Goal: Information Seeking & Learning: Check status

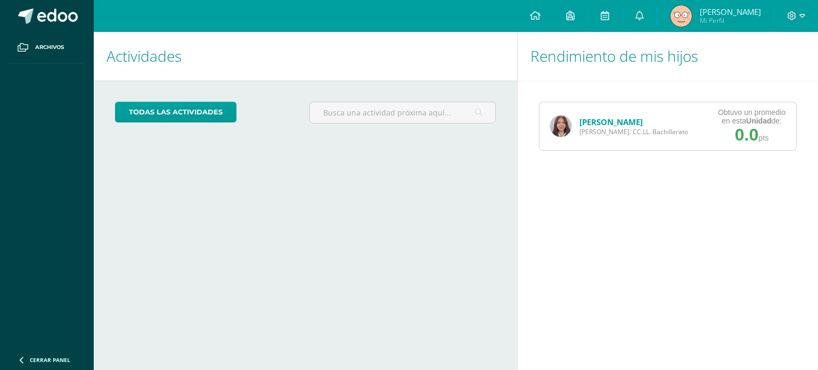
click at [557, 125] on img at bounding box center [560, 126] width 21 height 21
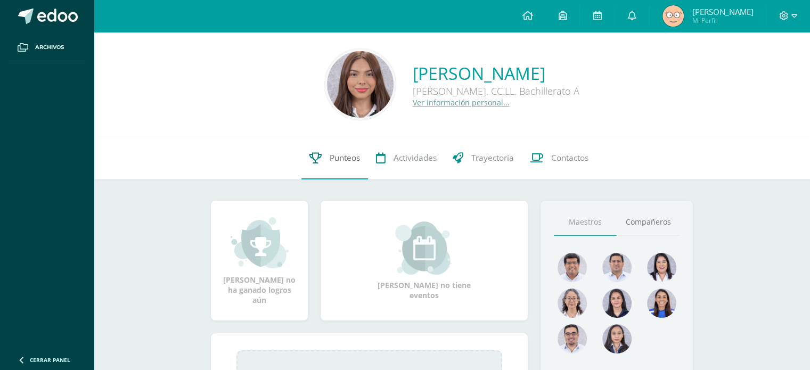
click at [334, 153] on span "Punteos" at bounding box center [345, 157] width 30 height 11
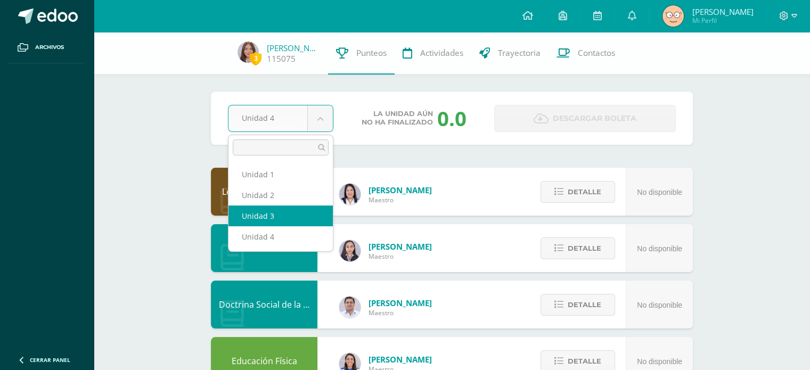
select select "Unidad 3"
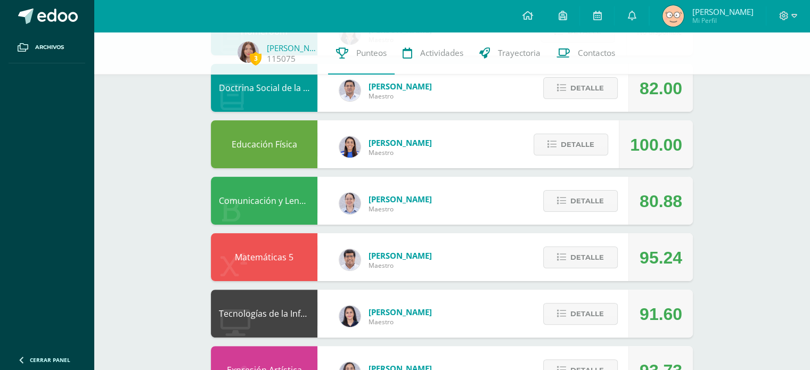
scroll to position [270, 0]
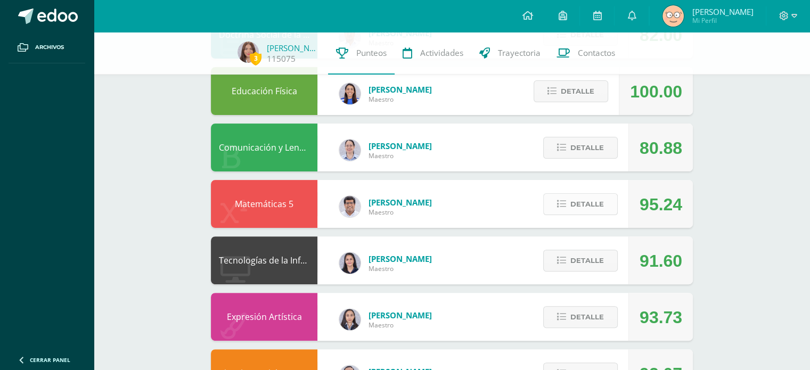
click at [590, 202] on span "Detalle" at bounding box center [587, 204] width 34 height 20
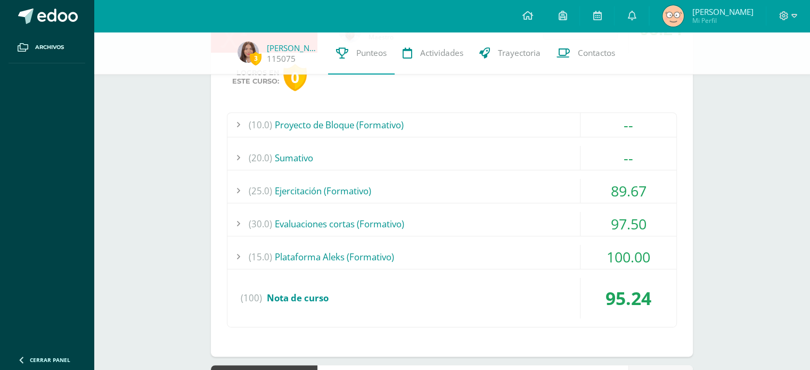
scroll to position [451, 0]
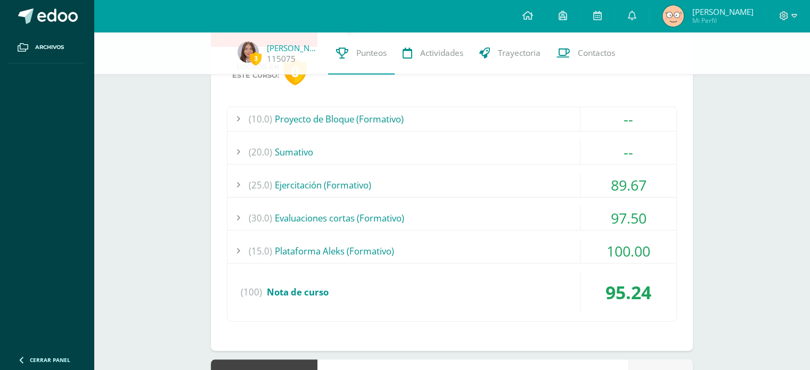
click at [556, 189] on div "(25.0) Ejercitación (Formativo)" at bounding box center [451, 185] width 449 height 24
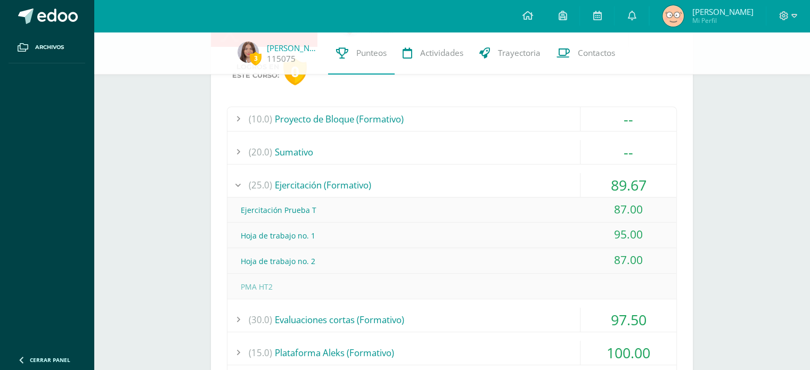
click at [543, 177] on div "(25.0) Ejercitación (Formativo)" at bounding box center [451, 185] width 449 height 24
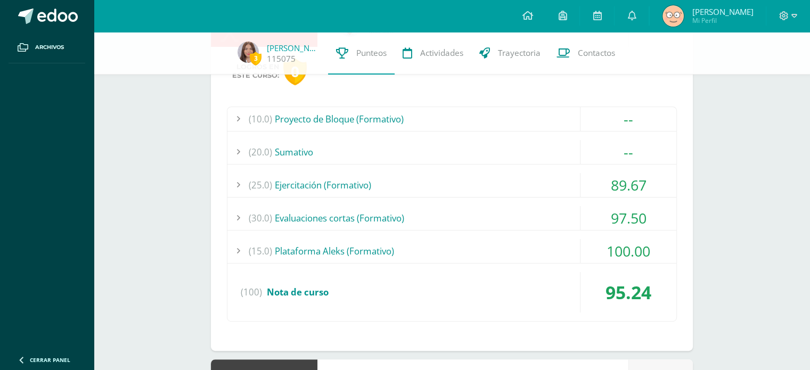
click at [528, 208] on div "(30.0) Evaluaciones cortas (Formativo)" at bounding box center [451, 218] width 449 height 24
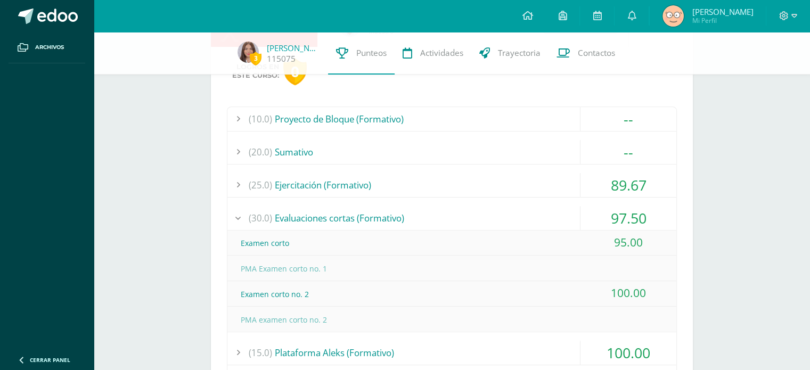
click at [528, 219] on div "(30.0) Evaluaciones cortas (Formativo)" at bounding box center [451, 218] width 449 height 24
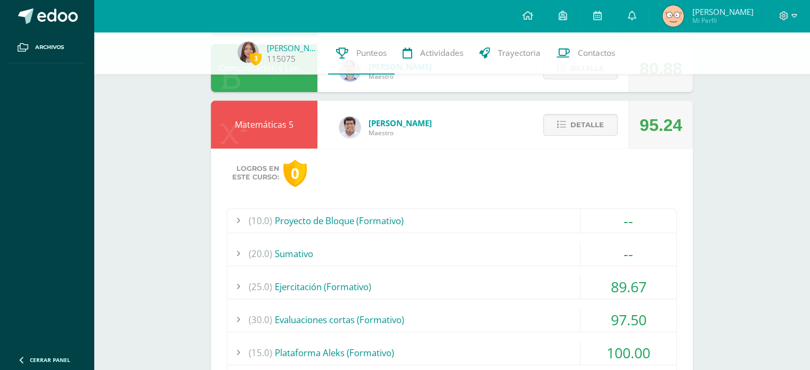
scroll to position [334, 0]
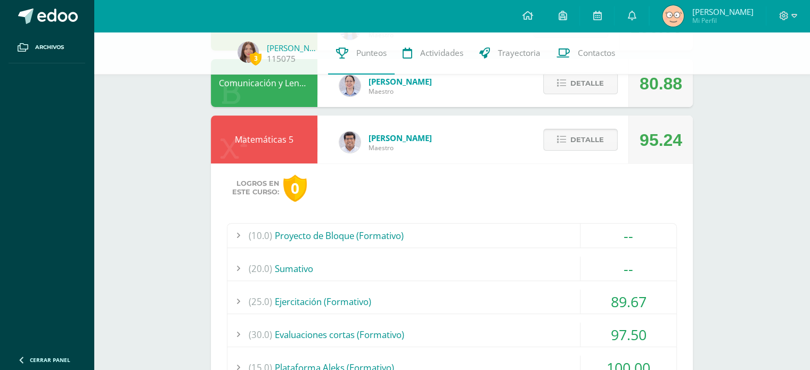
click at [584, 141] on span "Detalle" at bounding box center [587, 140] width 34 height 20
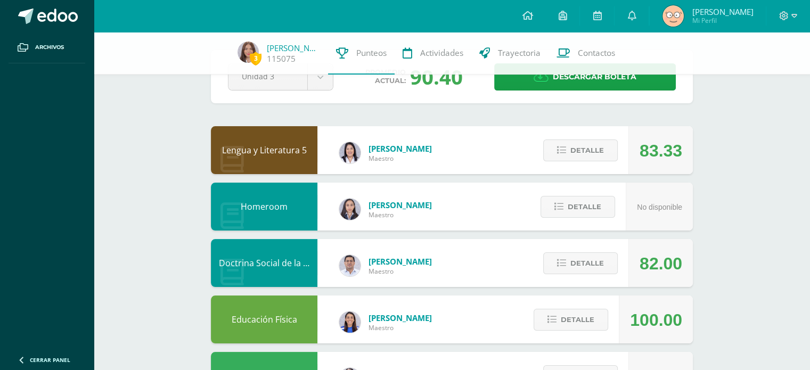
scroll to position [36, 0]
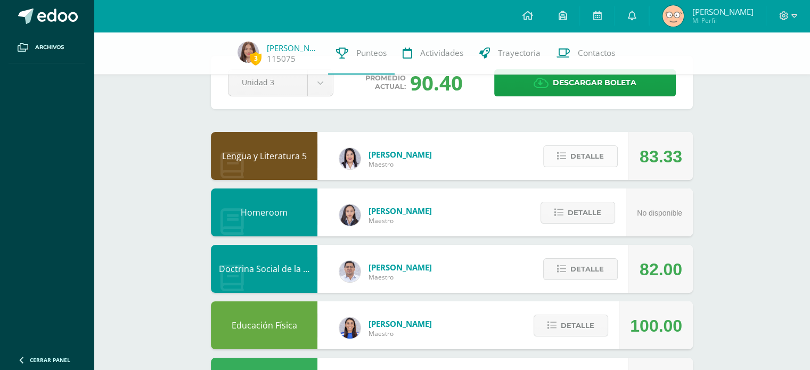
click at [610, 156] on button "Detalle" at bounding box center [580, 156] width 75 height 22
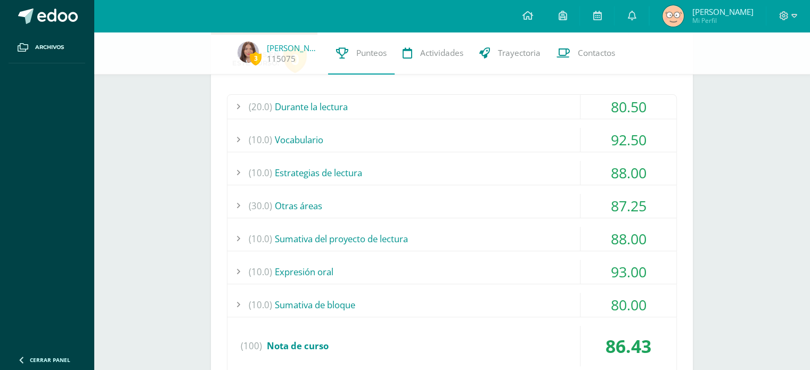
scroll to position [184, 0]
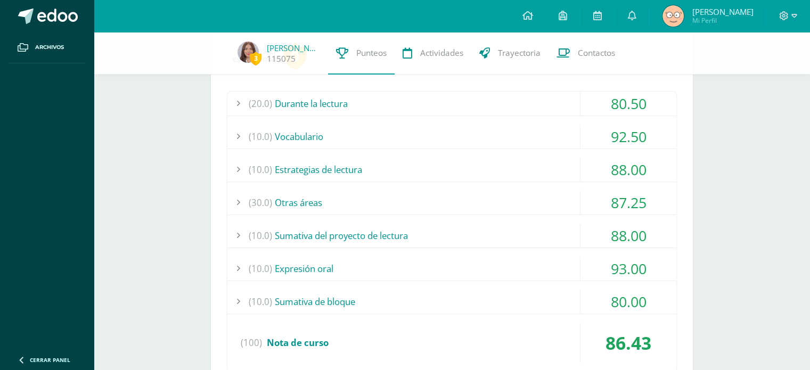
click at [550, 103] on div "(20.0) Durante la lectura" at bounding box center [451, 104] width 449 height 24
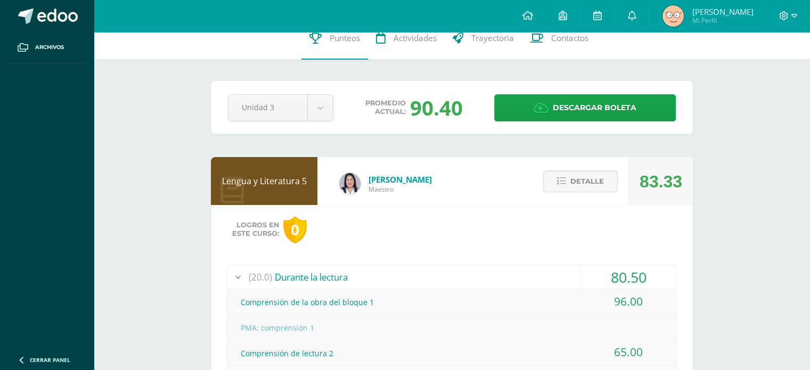
scroll to position [0, 0]
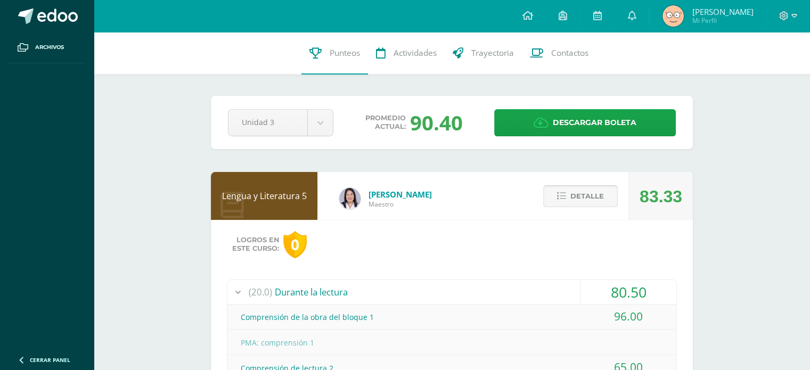
click at [591, 195] on span "Detalle" at bounding box center [587, 196] width 34 height 20
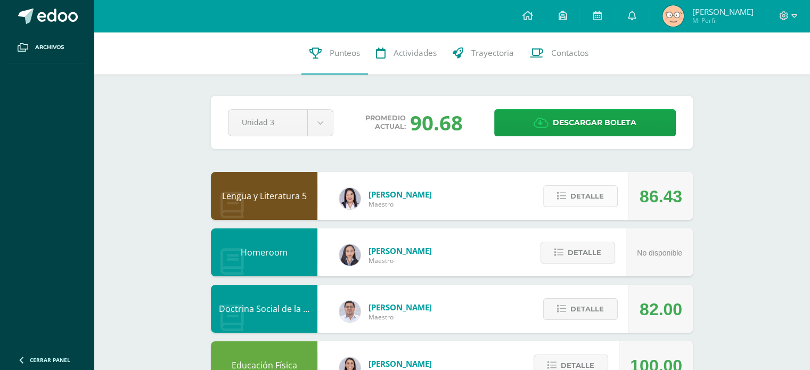
click at [570, 202] on button "Detalle" at bounding box center [580, 196] width 75 height 22
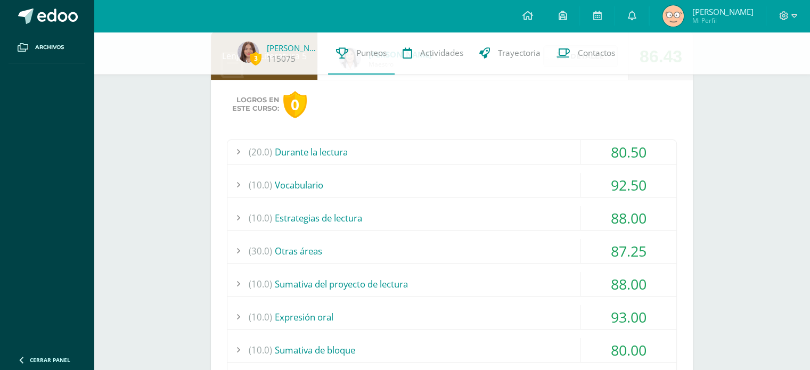
scroll to position [145, 0]
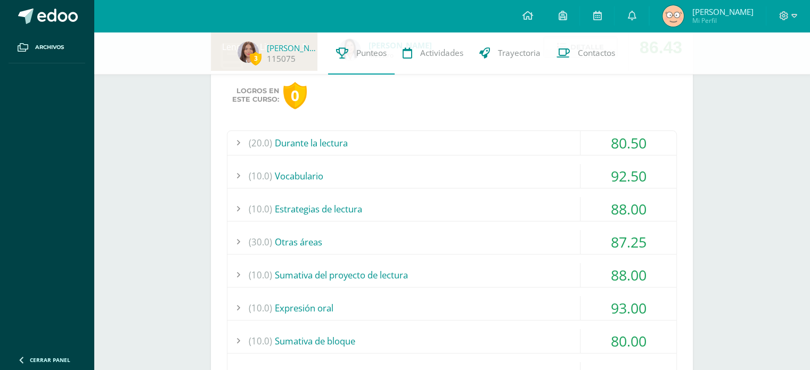
click at [625, 141] on div "80.50" at bounding box center [629, 143] width 96 height 24
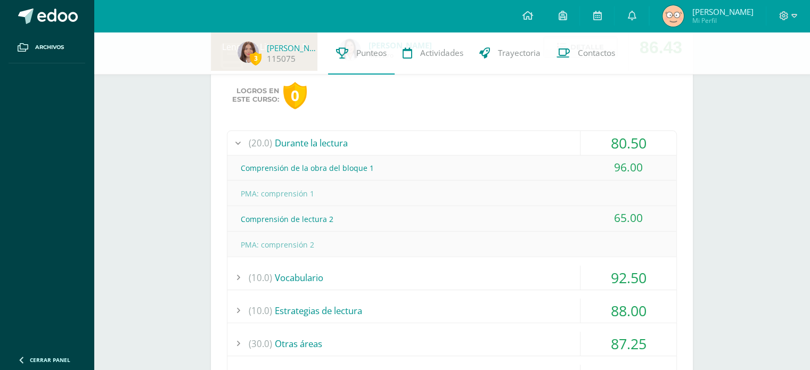
click at [625, 141] on div "80.50" at bounding box center [629, 143] width 96 height 24
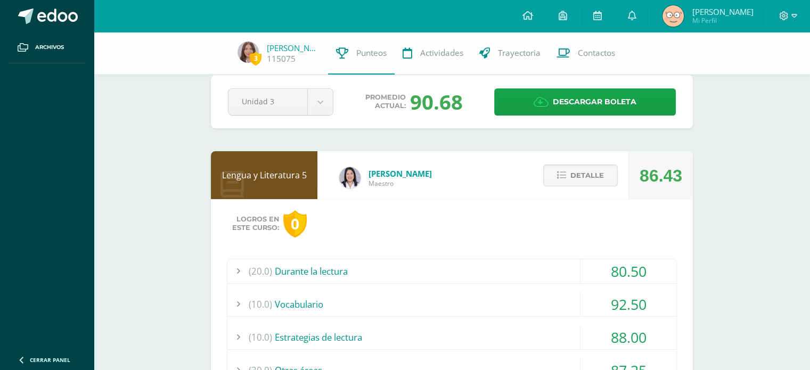
scroll to position [0, 0]
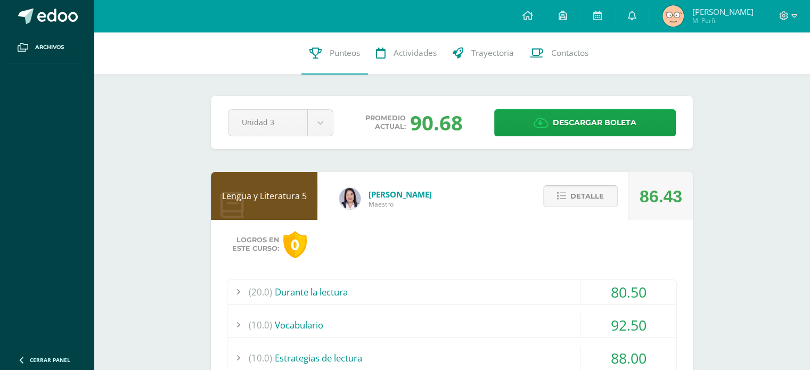
click at [597, 199] on span "Detalle" at bounding box center [587, 196] width 34 height 20
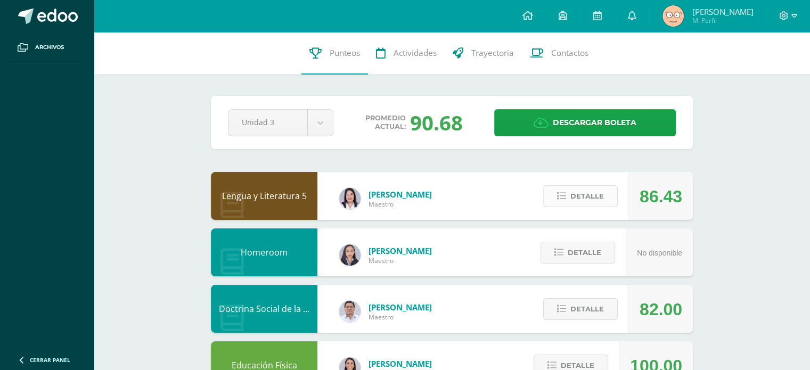
click at [601, 189] on span "Detalle" at bounding box center [587, 196] width 34 height 20
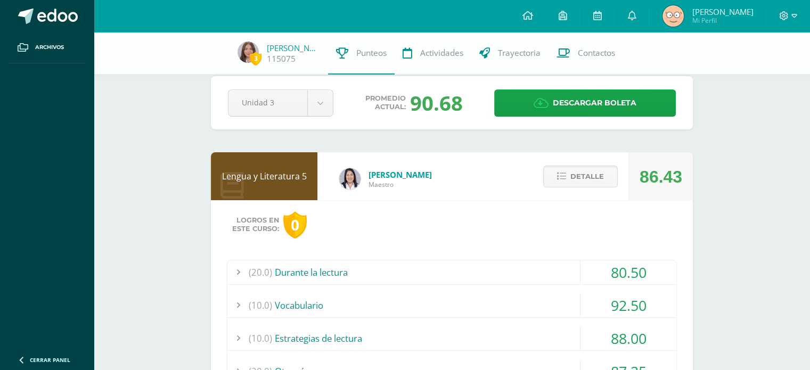
scroll to position [11, 0]
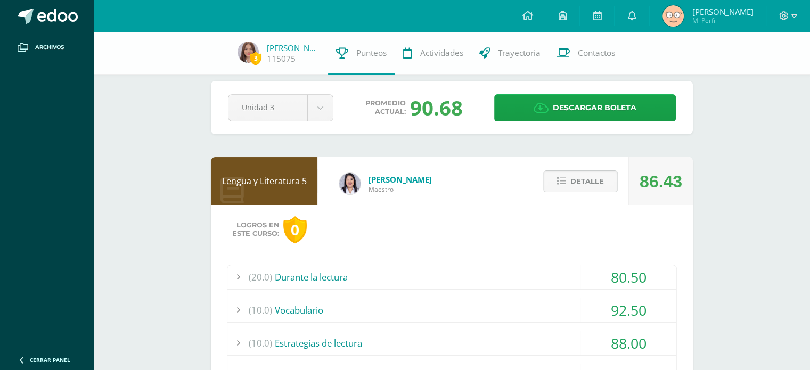
click at [588, 186] on span "Detalle" at bounding box center [587, 182] width 34 height 20
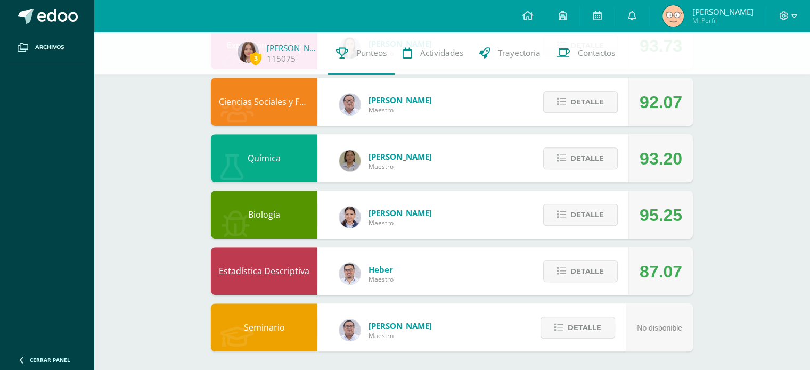
scroll to position [0, 0]
